Goal: Contribute content

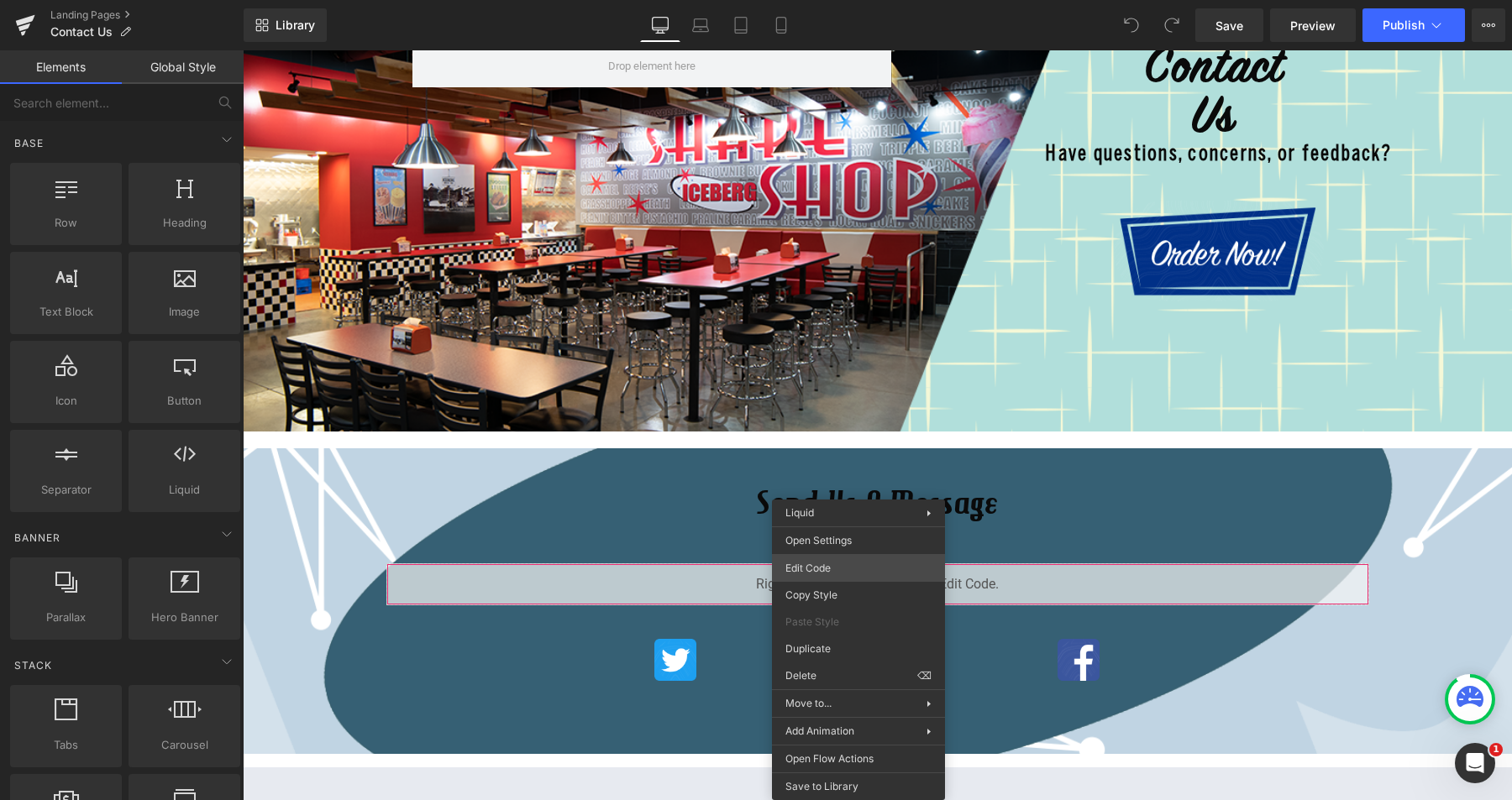
click at [813, 0] on div "You are previewing how the will restyle your page. You can not edit Elements in…" at bounding box center [756, 0] width 1512 height 0
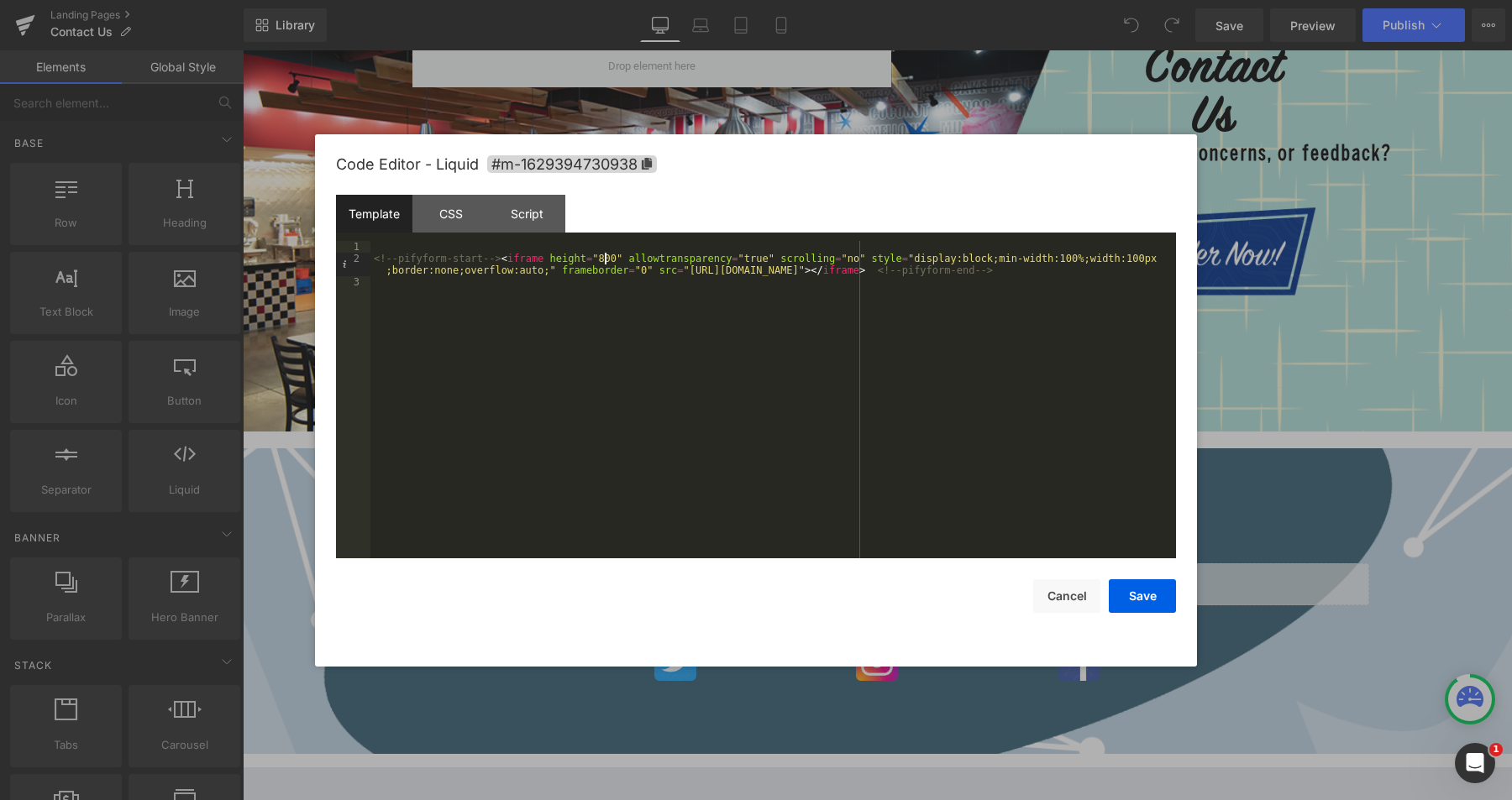
click at [605, 258] on div "<!-- pifyform-start --> < iframe height = "800" allowtransparency = "true" scro…" at bounding box center [773, 411] width 805 height 341
click at [1144, 600] on button "Save" at bounding box center [1142, 597] width 67 height 34
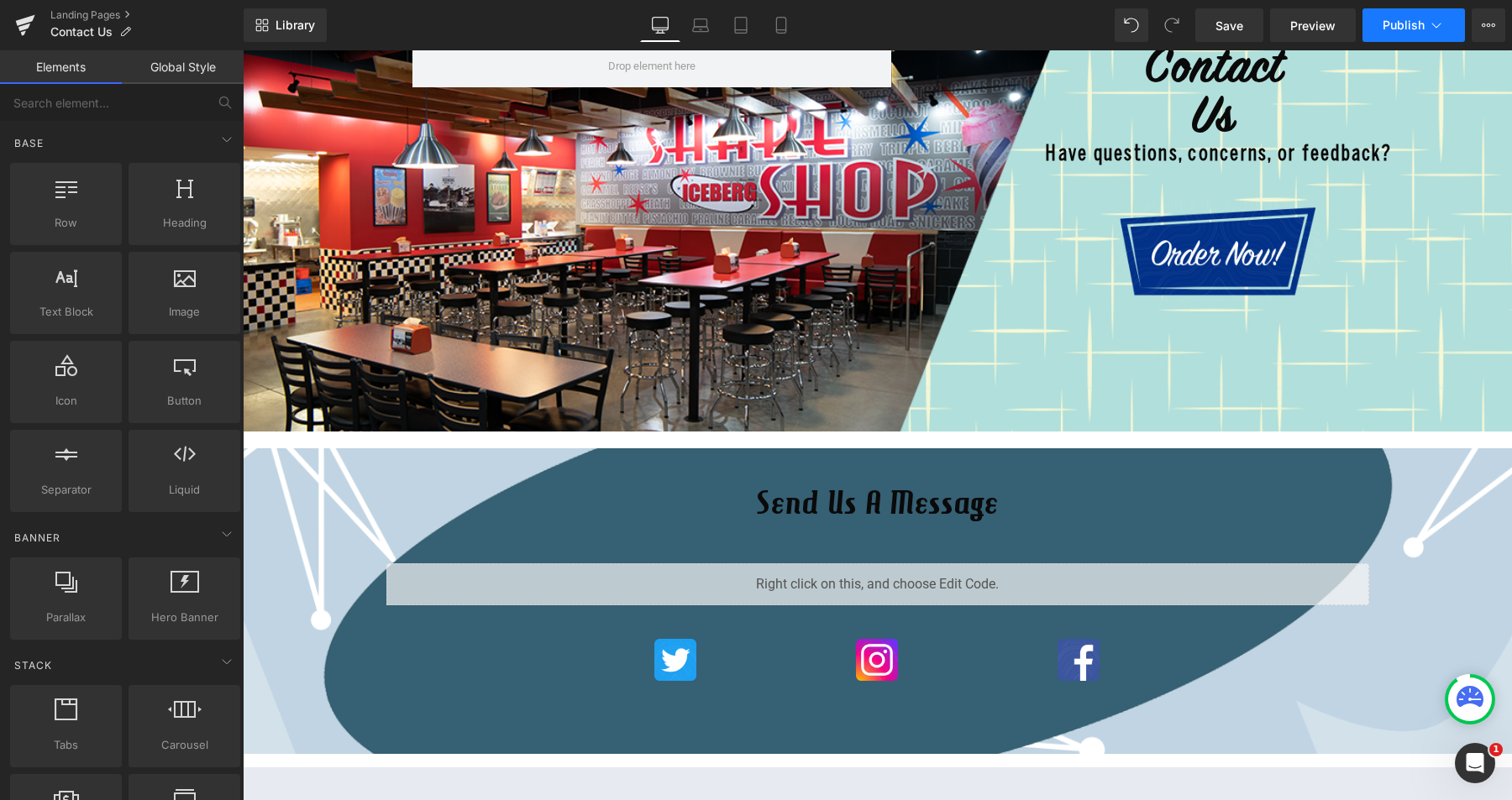
click at [1401, 23] on span "Publish" at bounding box center [1403, 26] width 42 height 14
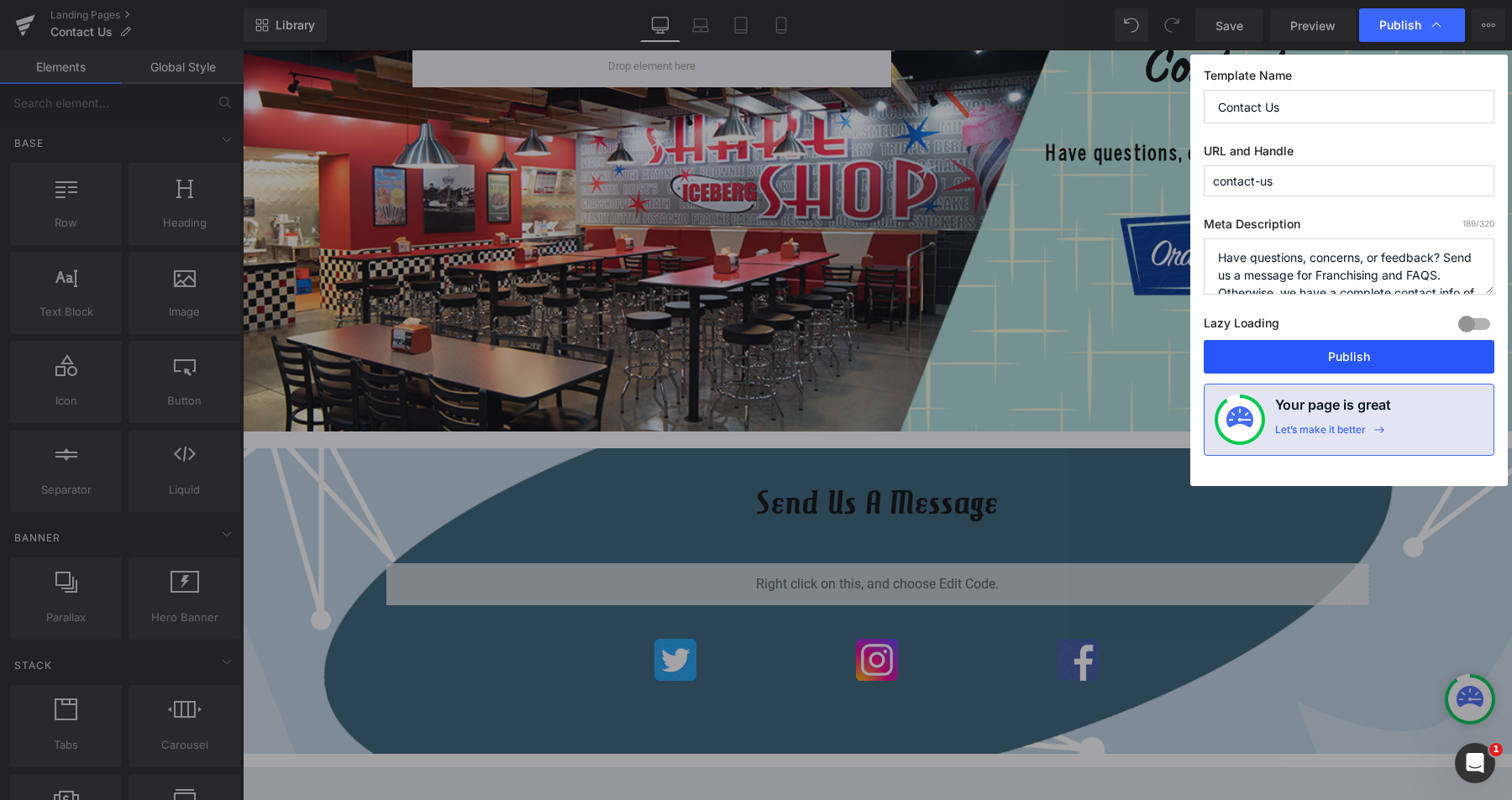
click at [1351, 355] on button "Publish" at bounding box center [1349, 357] width 291 height 34
